Goal: Transaction & Acquisition: Purchase product/service

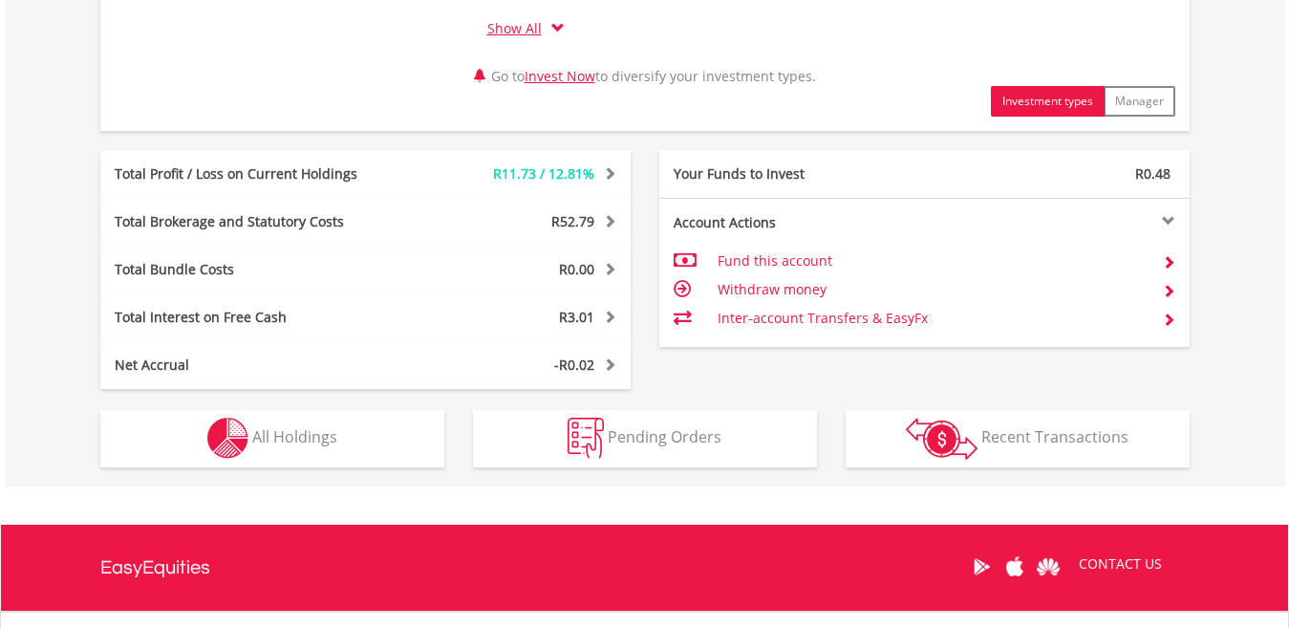
scroll to position [1020, 0]
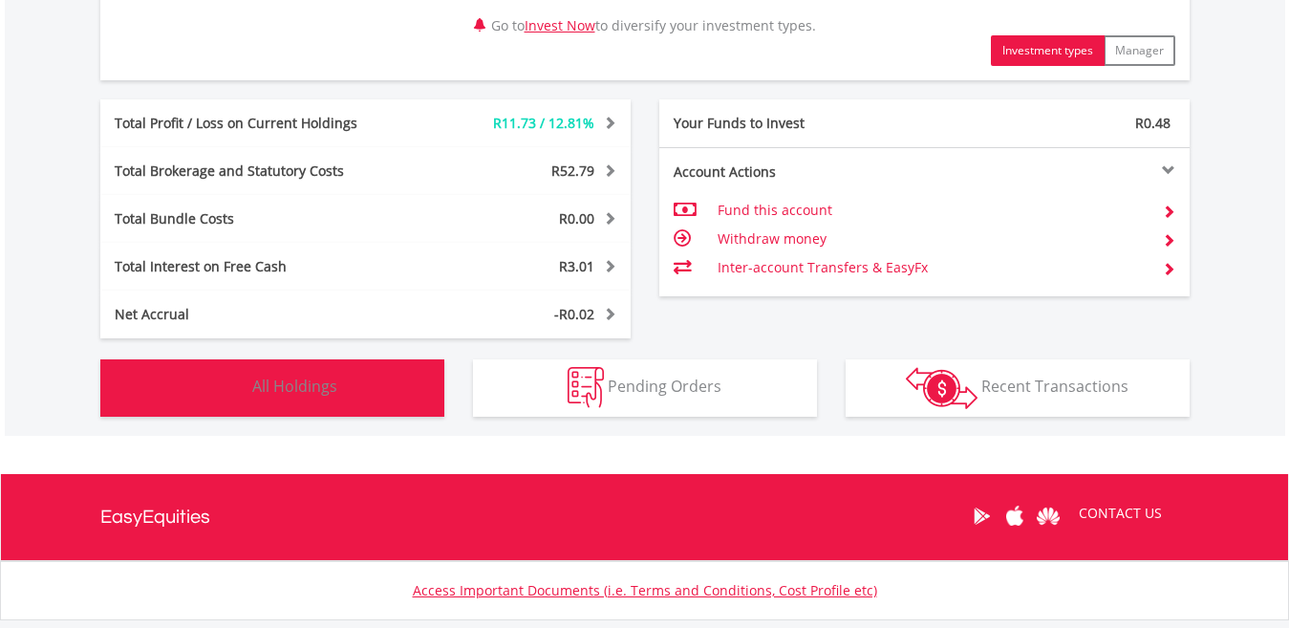
click at [257, 389] on span "All Holdings" at bounding box center [294, 386] width 85 height 21
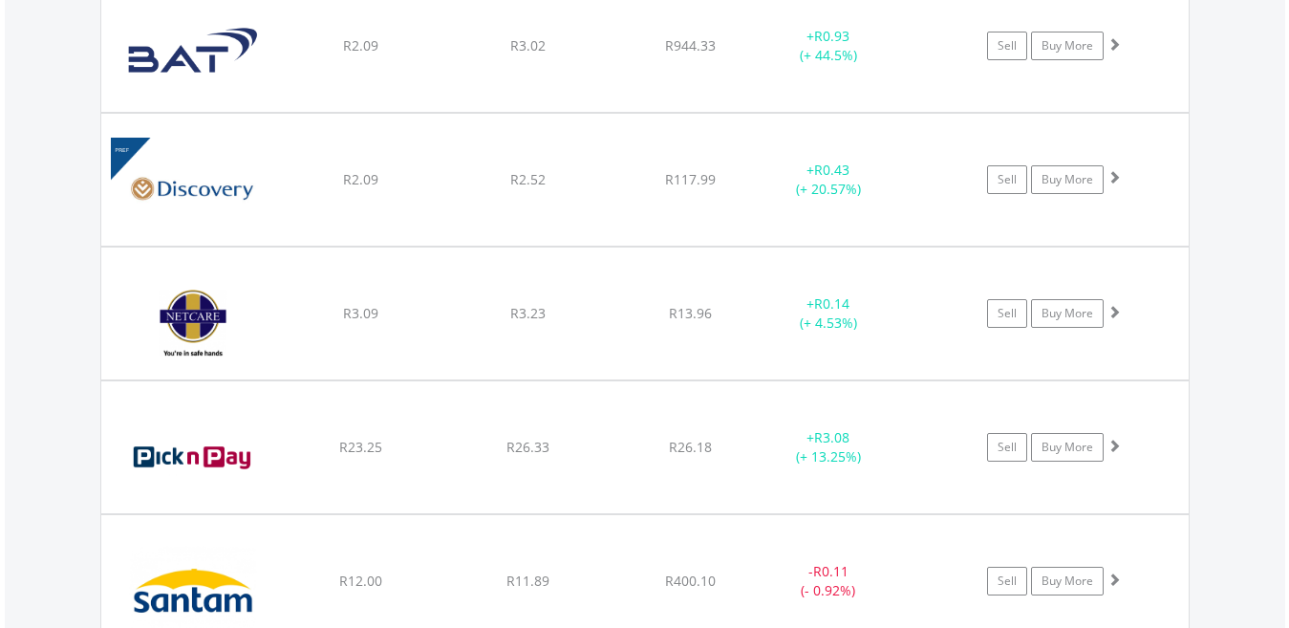
scroll to position [1728, 0]
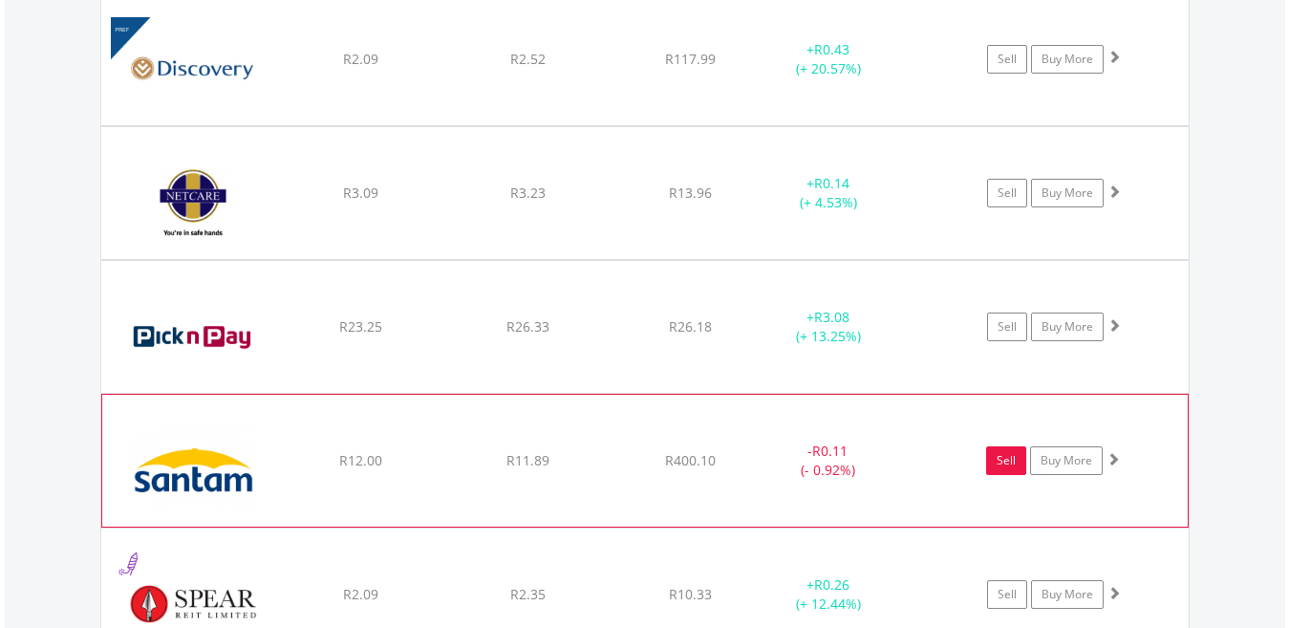
click at [1019, 468] on link "Sell" at bounding box center [1006, 460] width 40 height 29
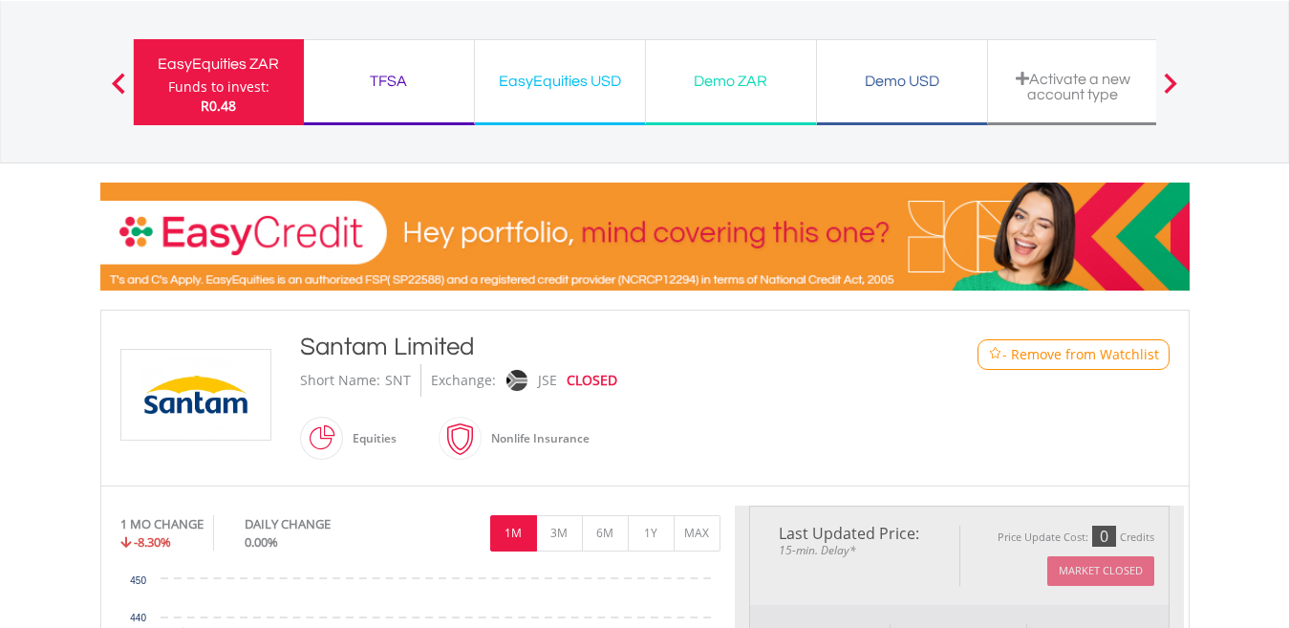
type input "*****"
type input "******"
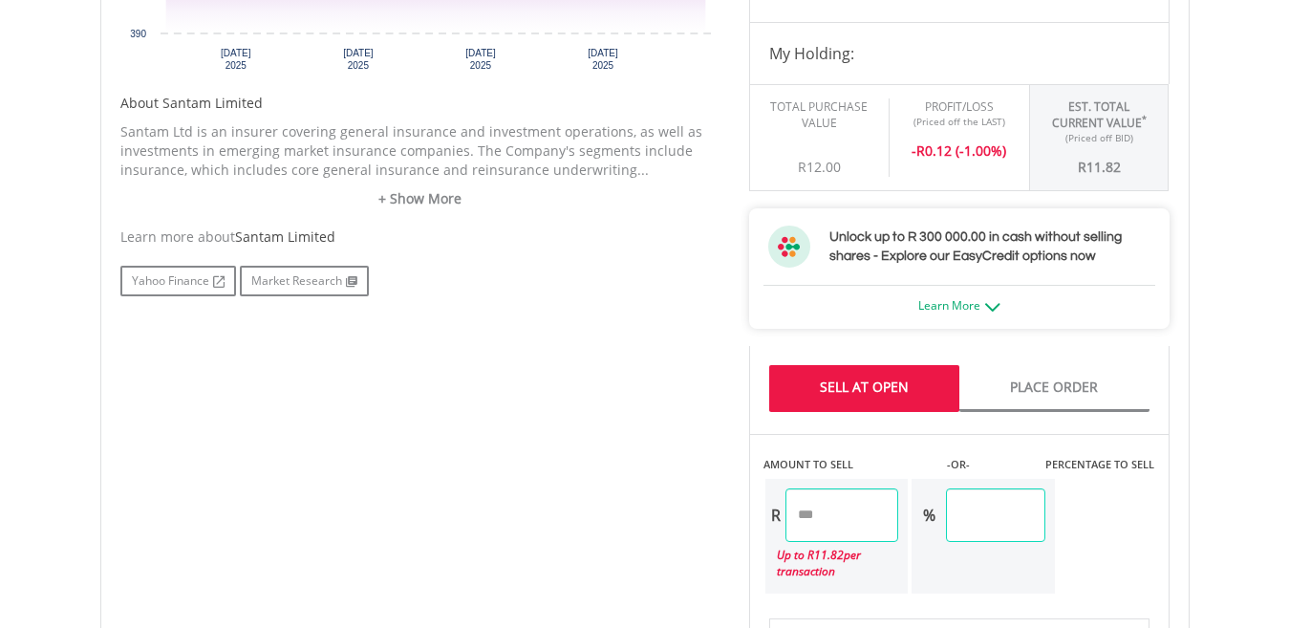
scroll to position [889, 0]
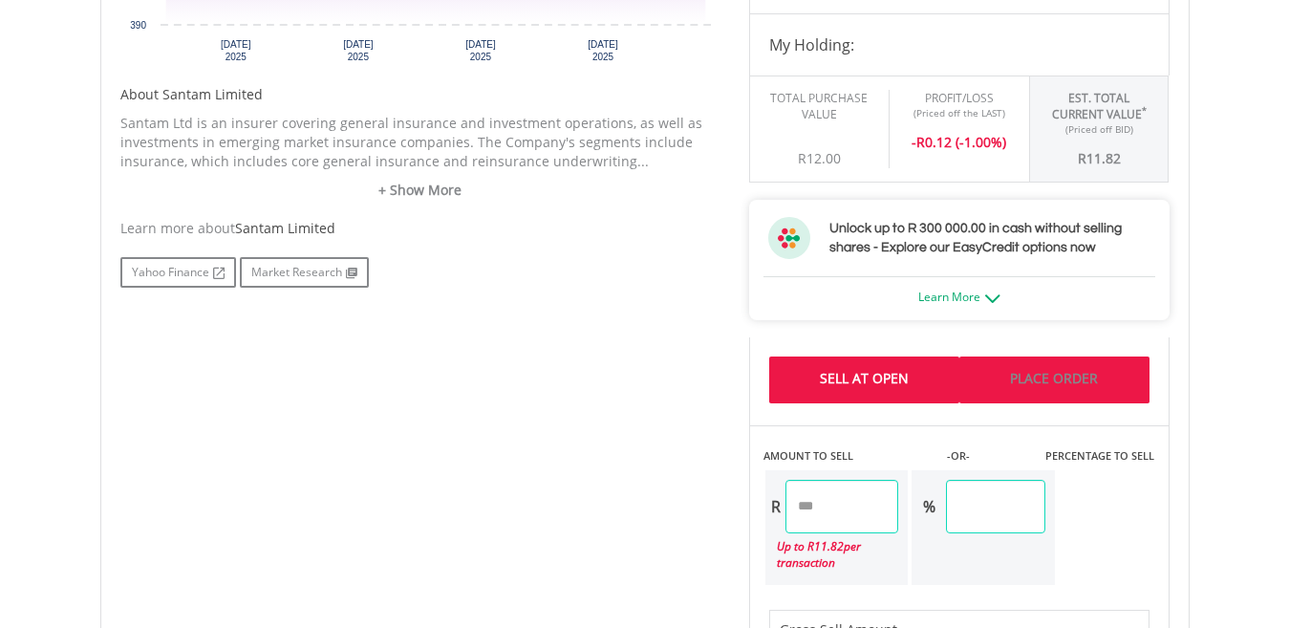
click at [1039, 375] on link "Place Order" at bounding box center [1054, 379] width 190 height 47
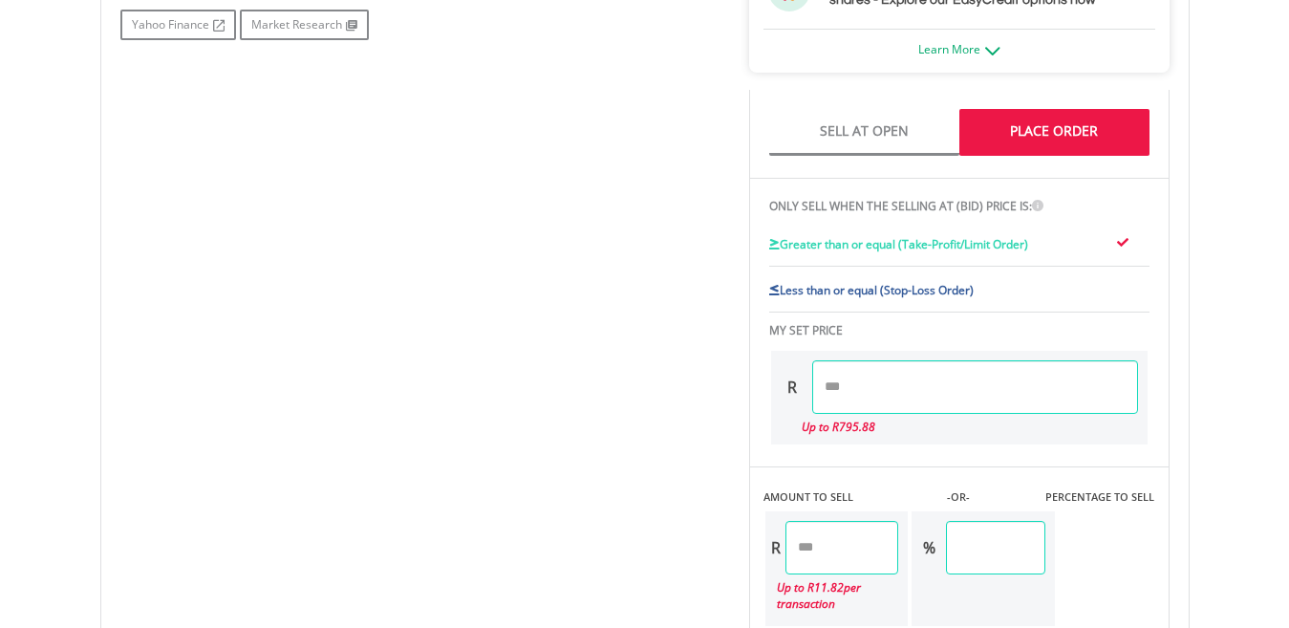
scroll to position [1181, 0]
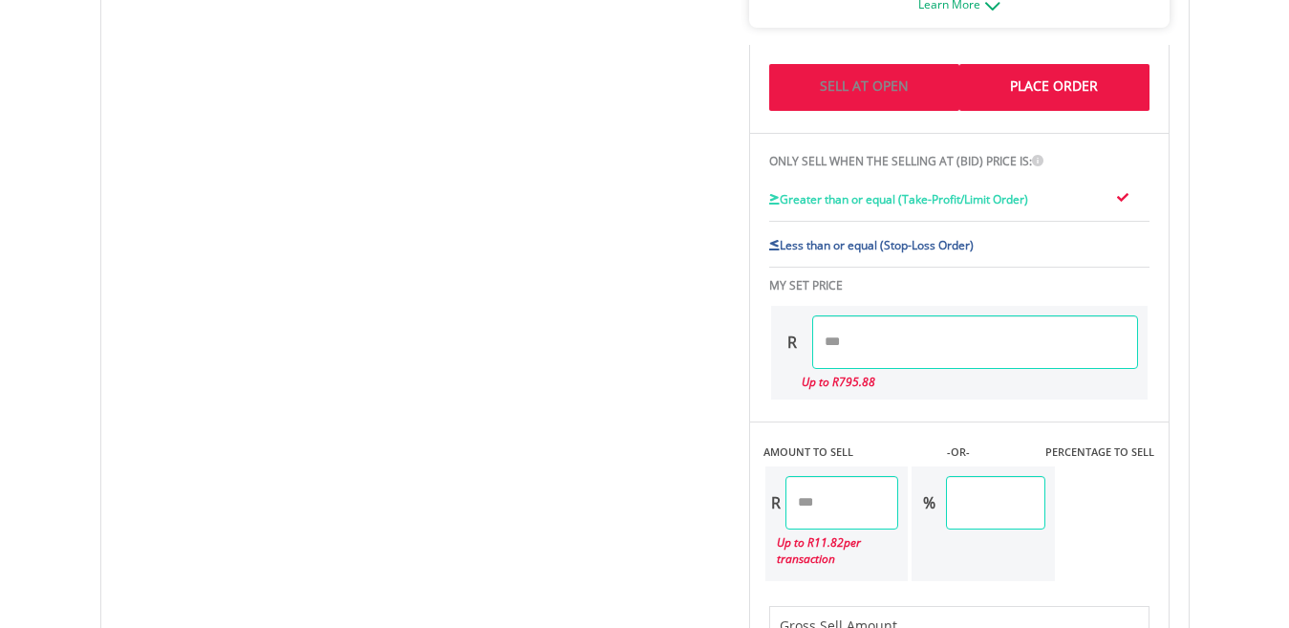
click at [878, 78] on link "Sell At Open" at bounding box center [864, 87] width 190 height 47
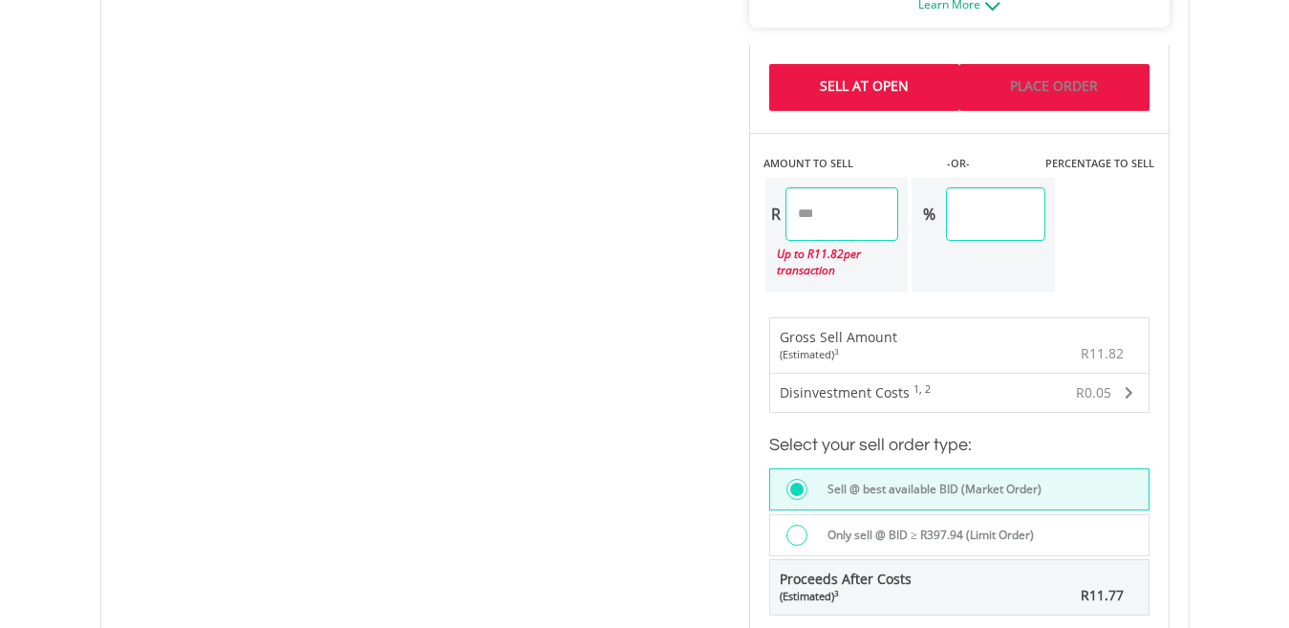
click at [972, 71] on link "Place Order" at bounding box center [1054, 87] width 190 height 47
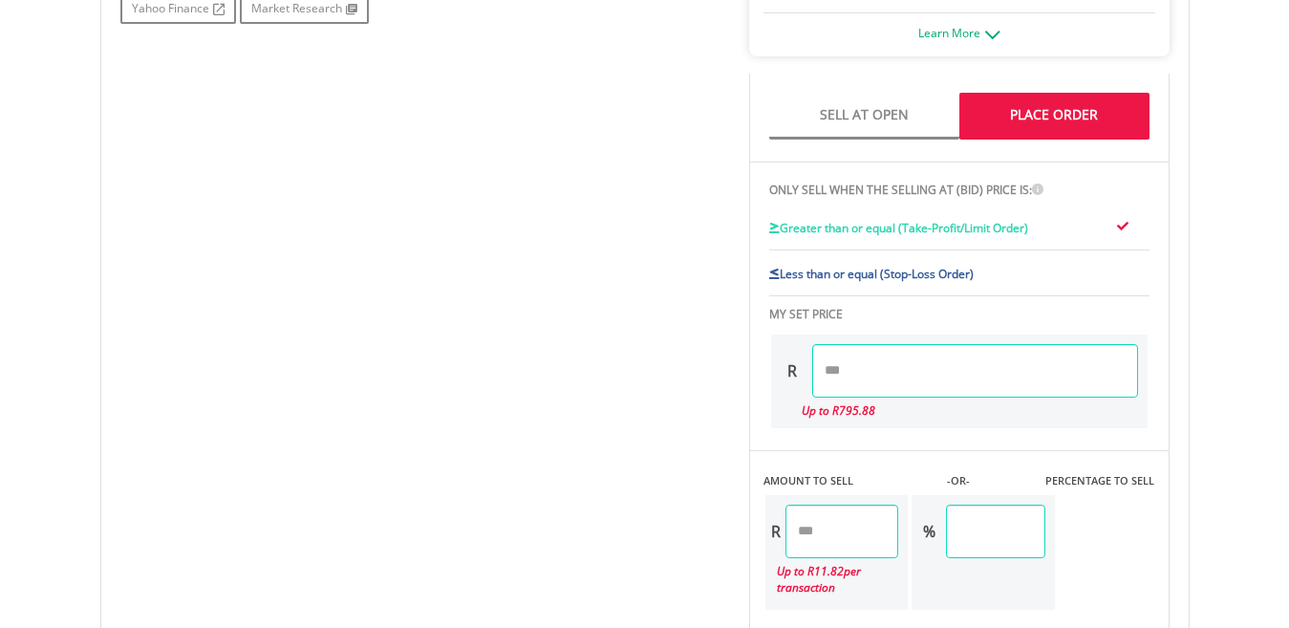
scroll to position [1116, 0]
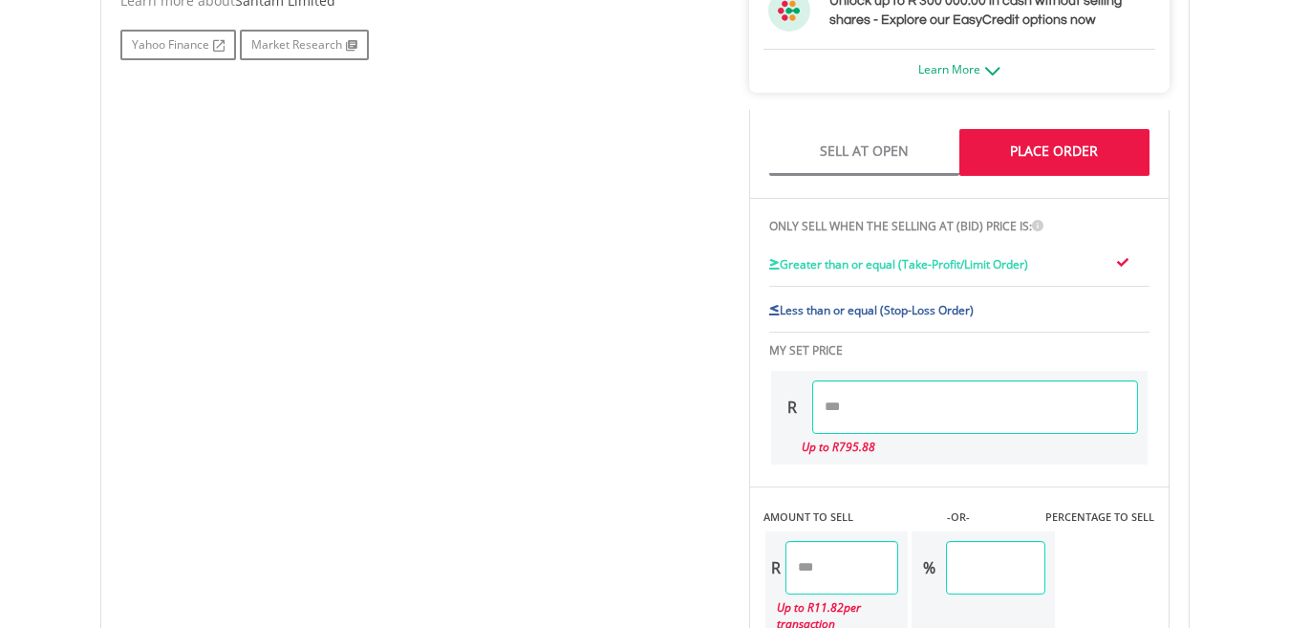
click at [870, 302] on span "Less than or equal (Stop-Loss Order)" at bounding box center [877, 310] width 194 height 16
click at [891, 250] on div "Greater than or equal (Take-Profit/Limit Order)" at bounding box center [959, 266] width 380 height 42
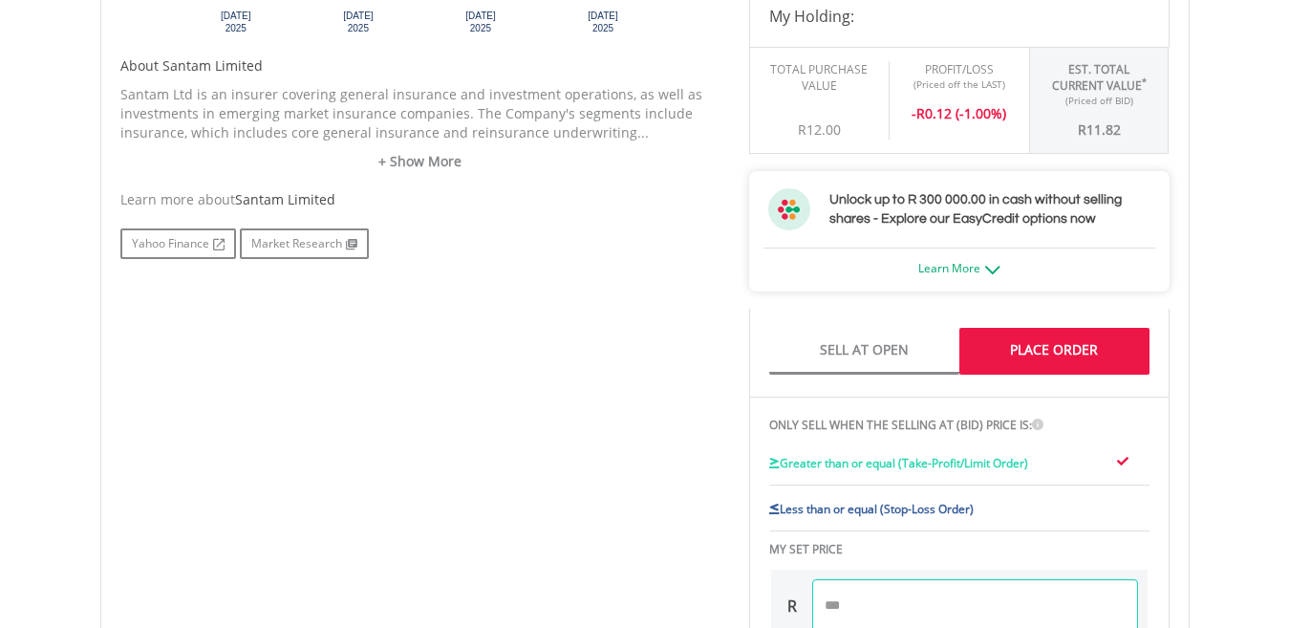
scroll to position [1015, 0]
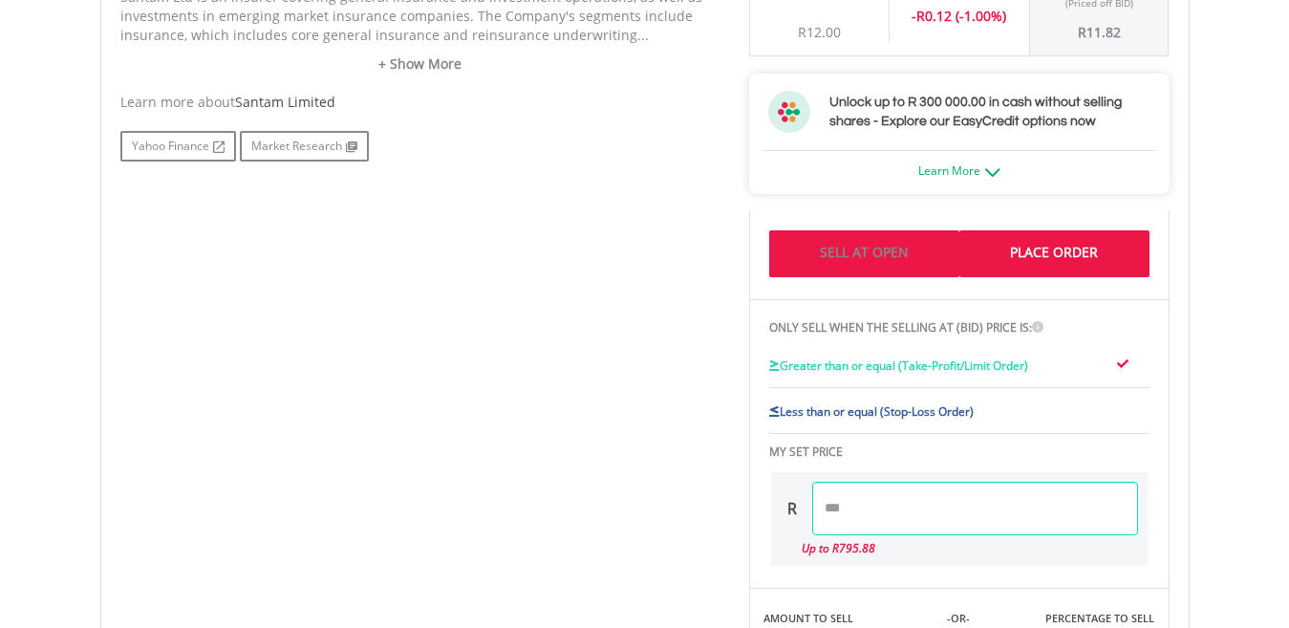
click at [855, 271] on link "Sell At Open" at bounding box center [864, 253] width 190 height 47
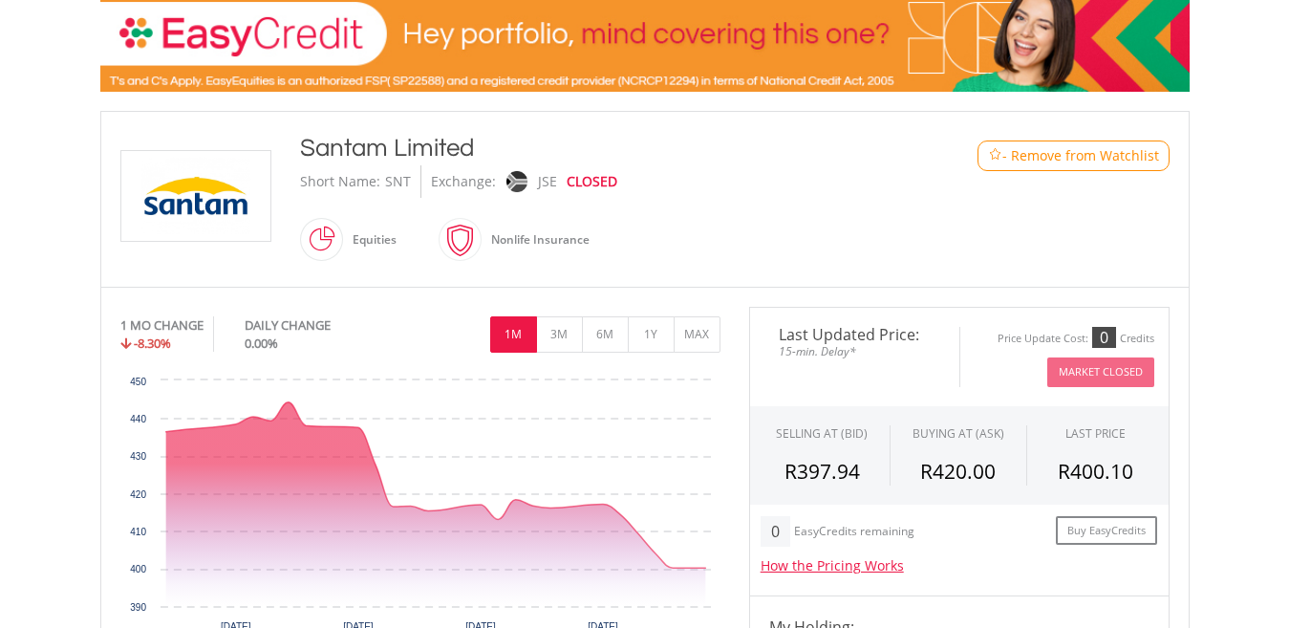
scroll to position [92, 0]
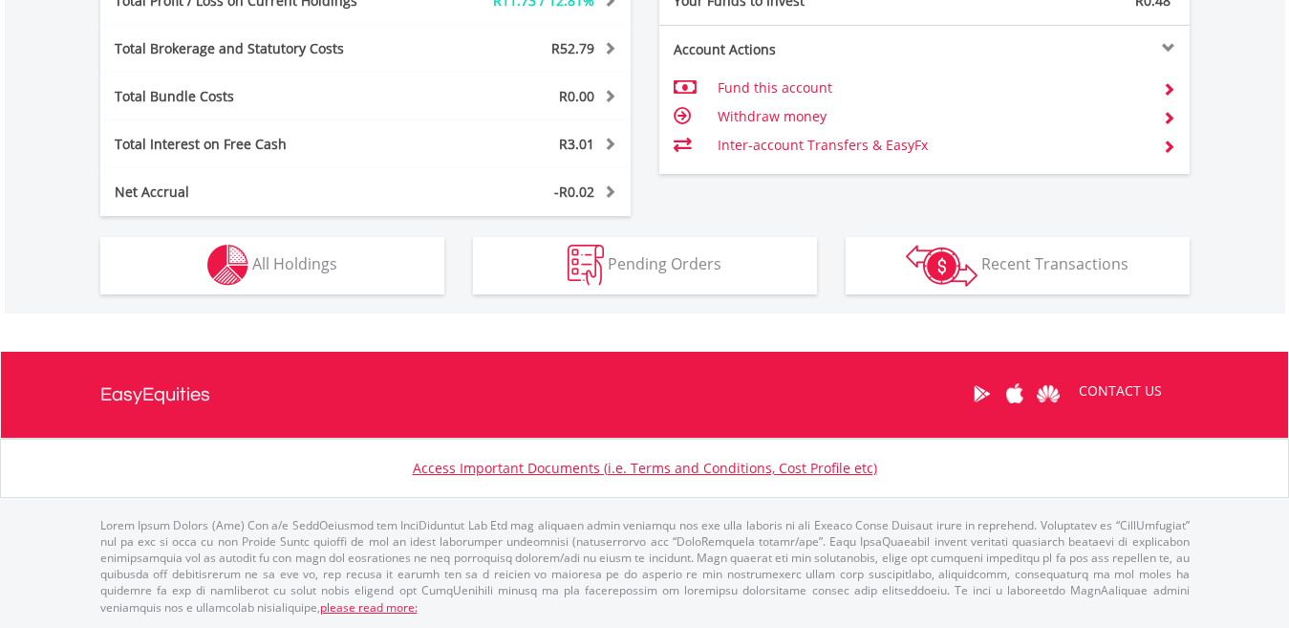
scroll to position [183, 363]
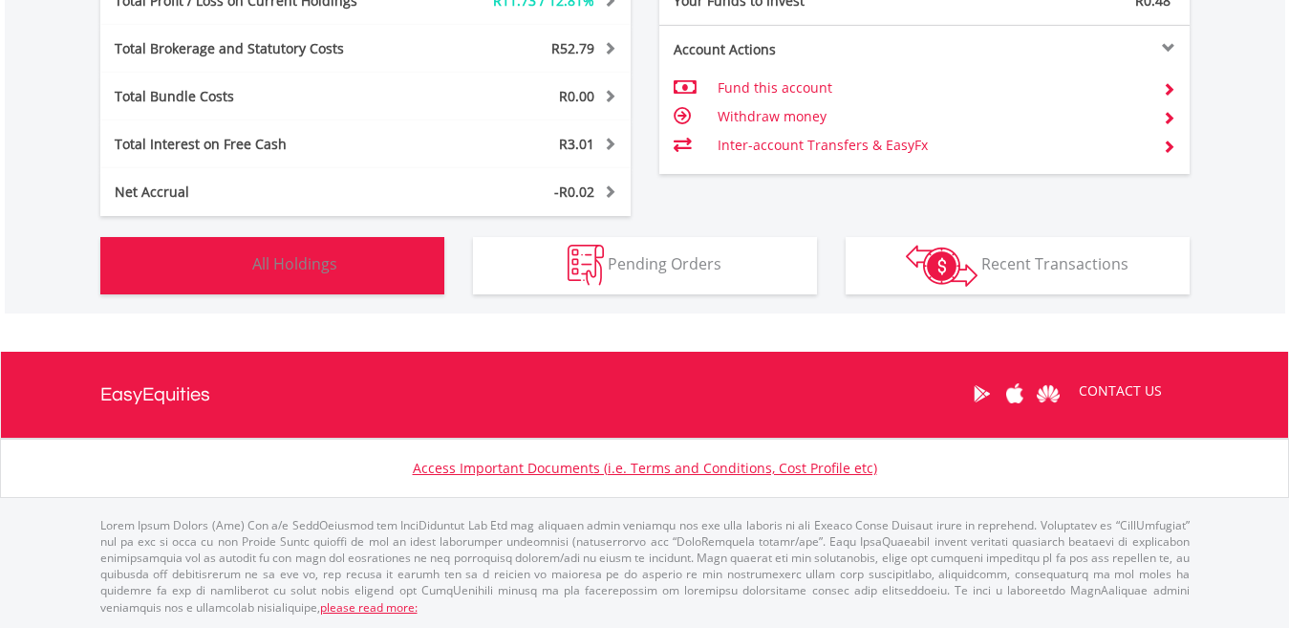
click at [275, 261] on span "All Holdings" at bounding box center [294, 263] width 85 height 21
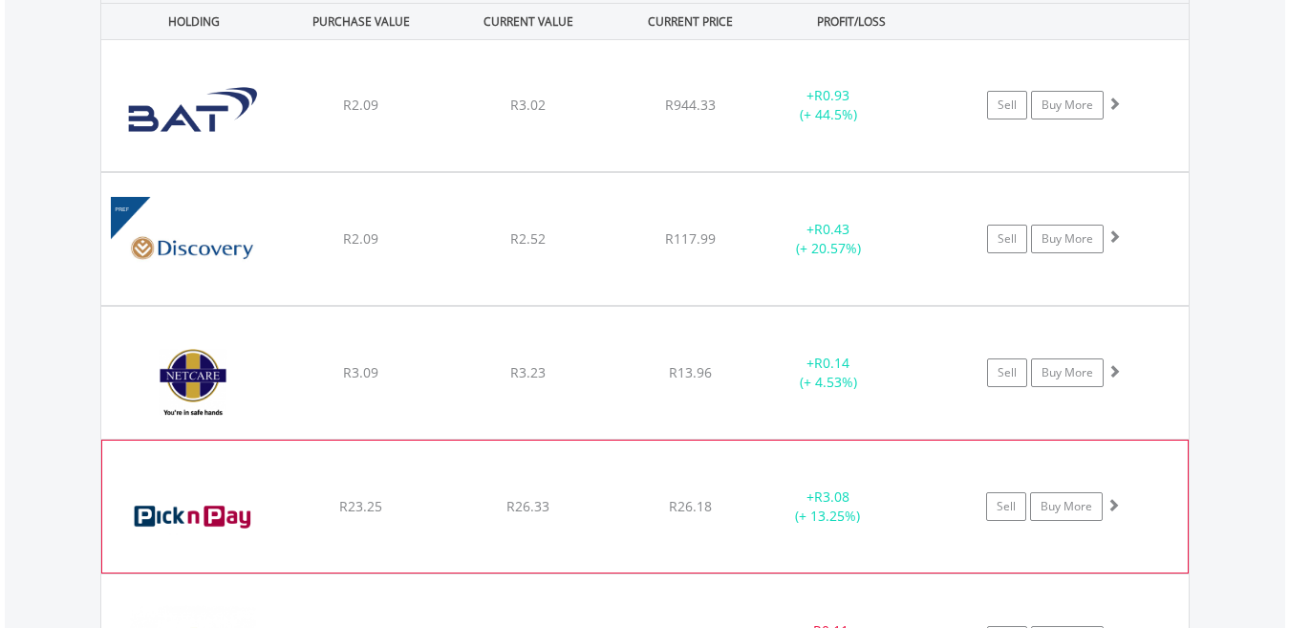
scroll to position [1532, 0]
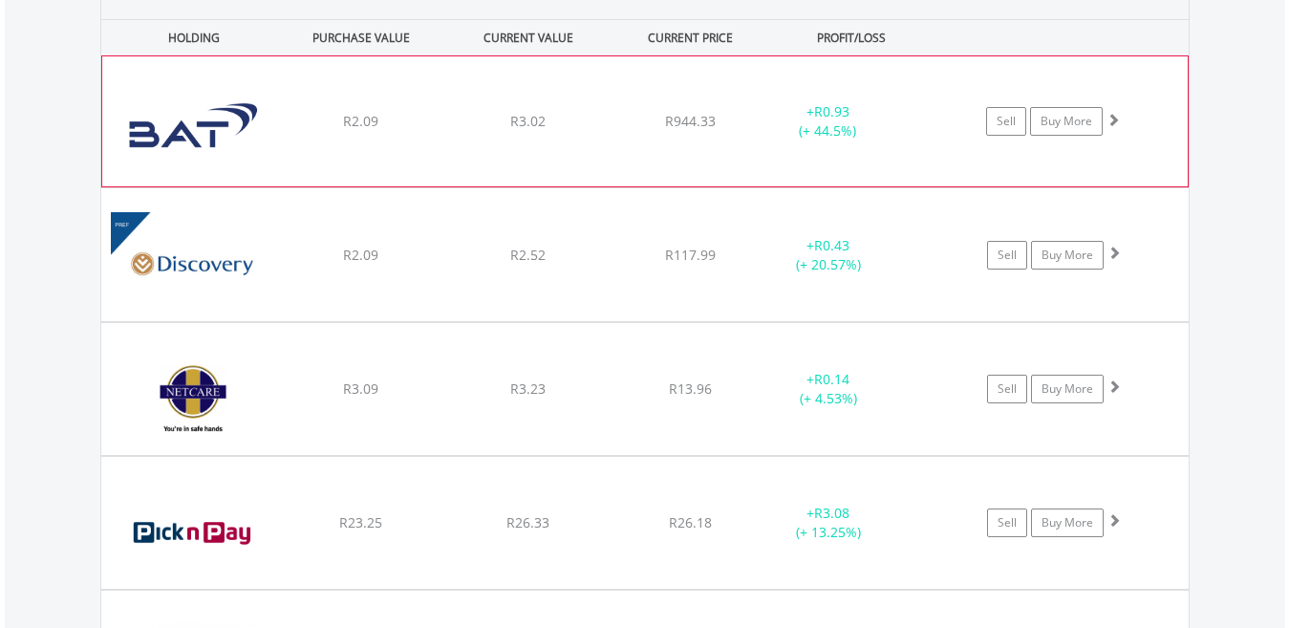
click at [280, 140] on div "﻿ British American Tobacco PLC R2.09 R3.02 R944.33 + R0.93 (+ 44.5%) Sell Buy M…" at bounding box center [645, 121] width 1086 height 130
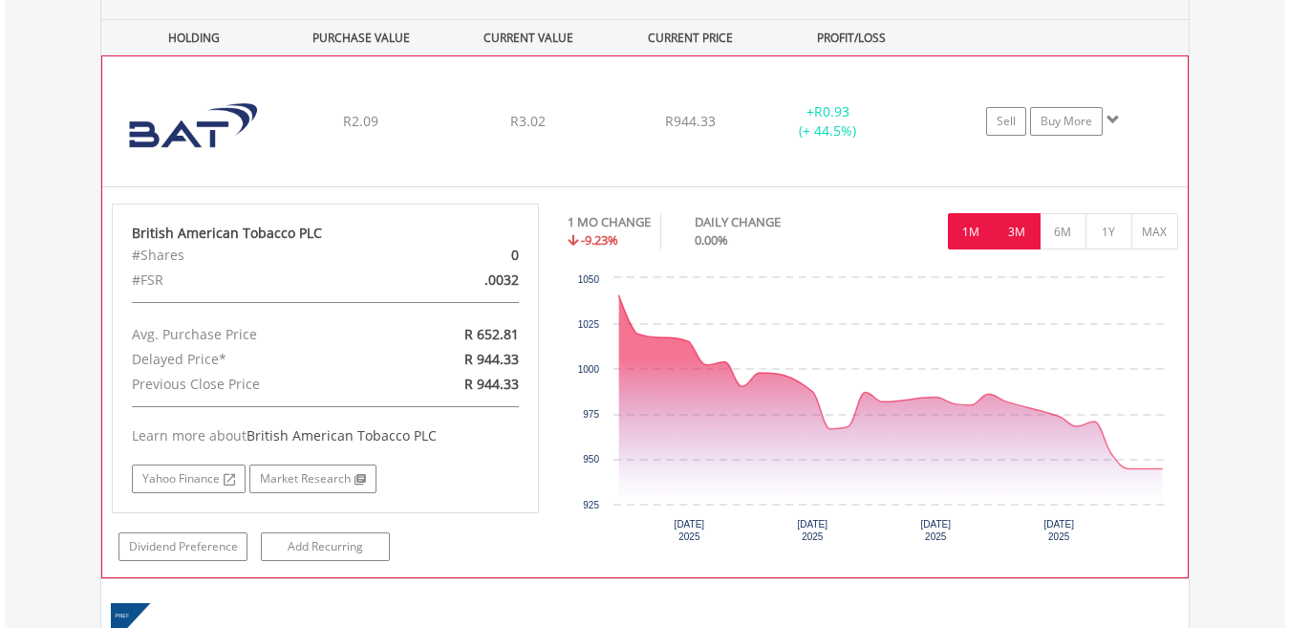
click at [1015, 248] on button "3M" at bounding box center [1017, 231] width 47 height 36
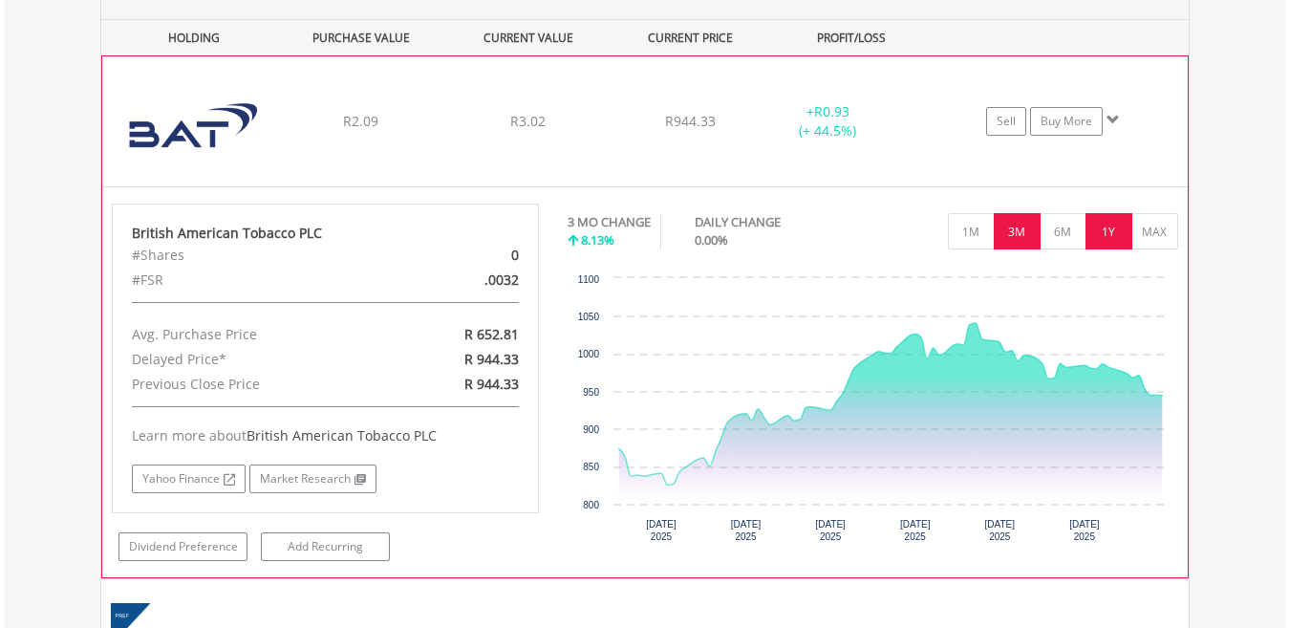
click at [1113, 235] on button "1Y" at bounding box center [1109, 231] width 47 height 36
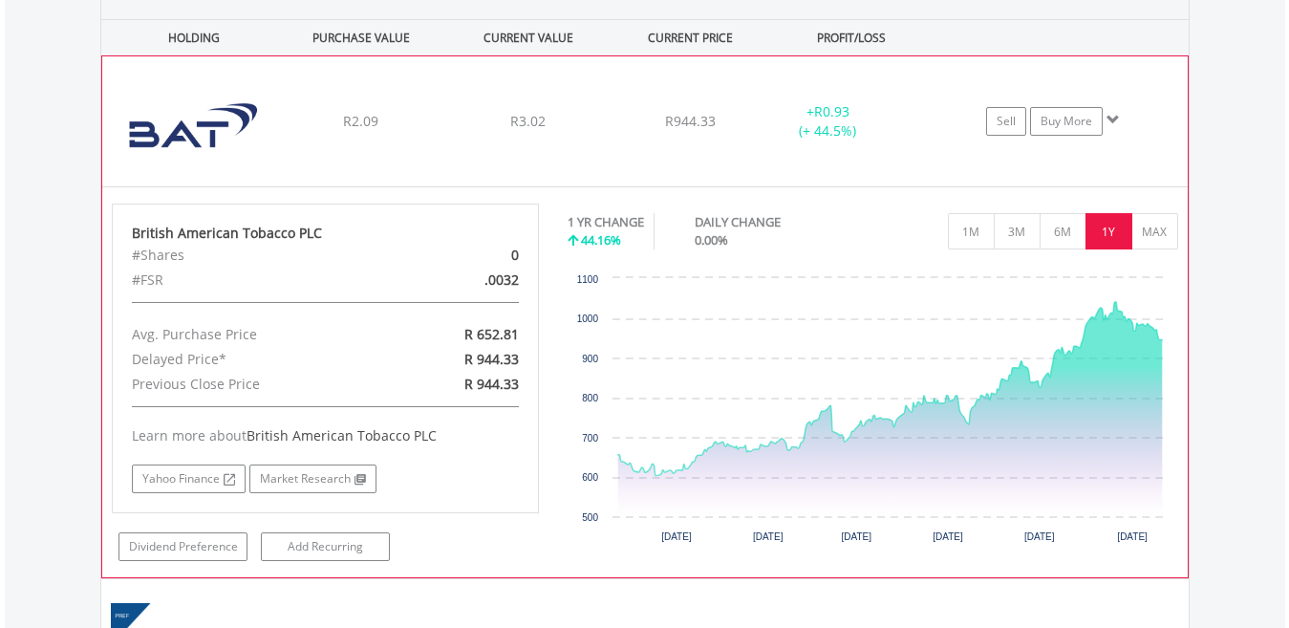
click at [1121, 120] on div "Sell Buy More" at bounding box center [1061, 121] width 249 height 29
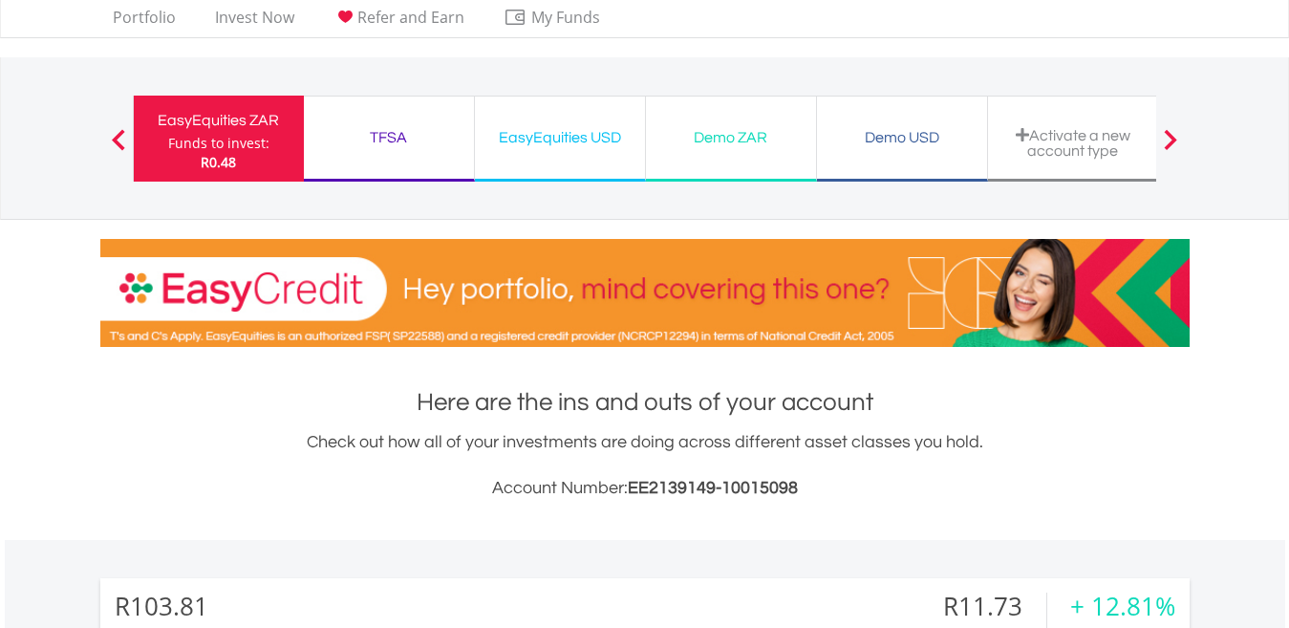
scroll to position [0, 0]
